Goal: Find specific page/section: Find specific page/section

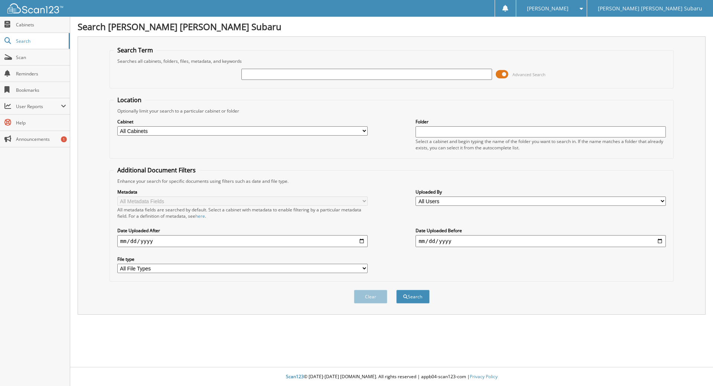
click at [55, 14] on div at bounding box center [31, 8] width 63 height 17
click at [57, 8] on img at bounding box center [35, 8] width 56 height 10
type input "6350370"
click at [396, 290] on button "Search" at bounding box center [412, 297] width 33 height 14
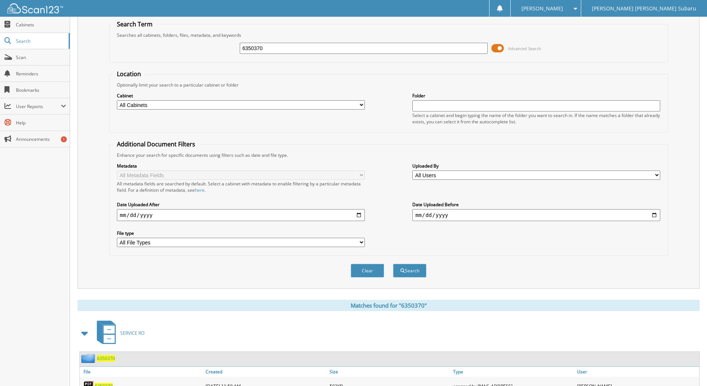
scroll to position [58, 0]
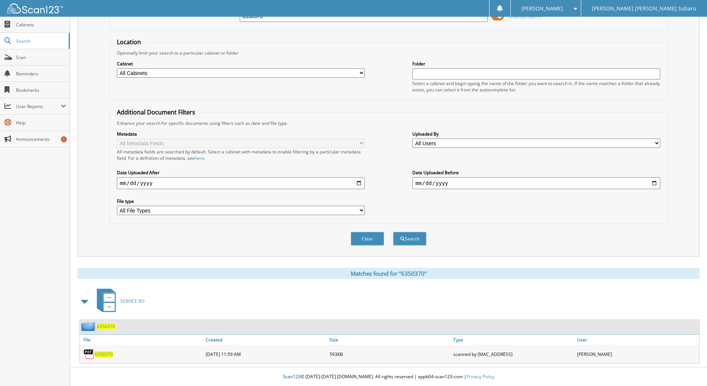
click at [110, 356] on span "6350370" at bounding box center [104, 354] width 18 height 6
